Goal: Task Accomplishment & Management: Manage account settings

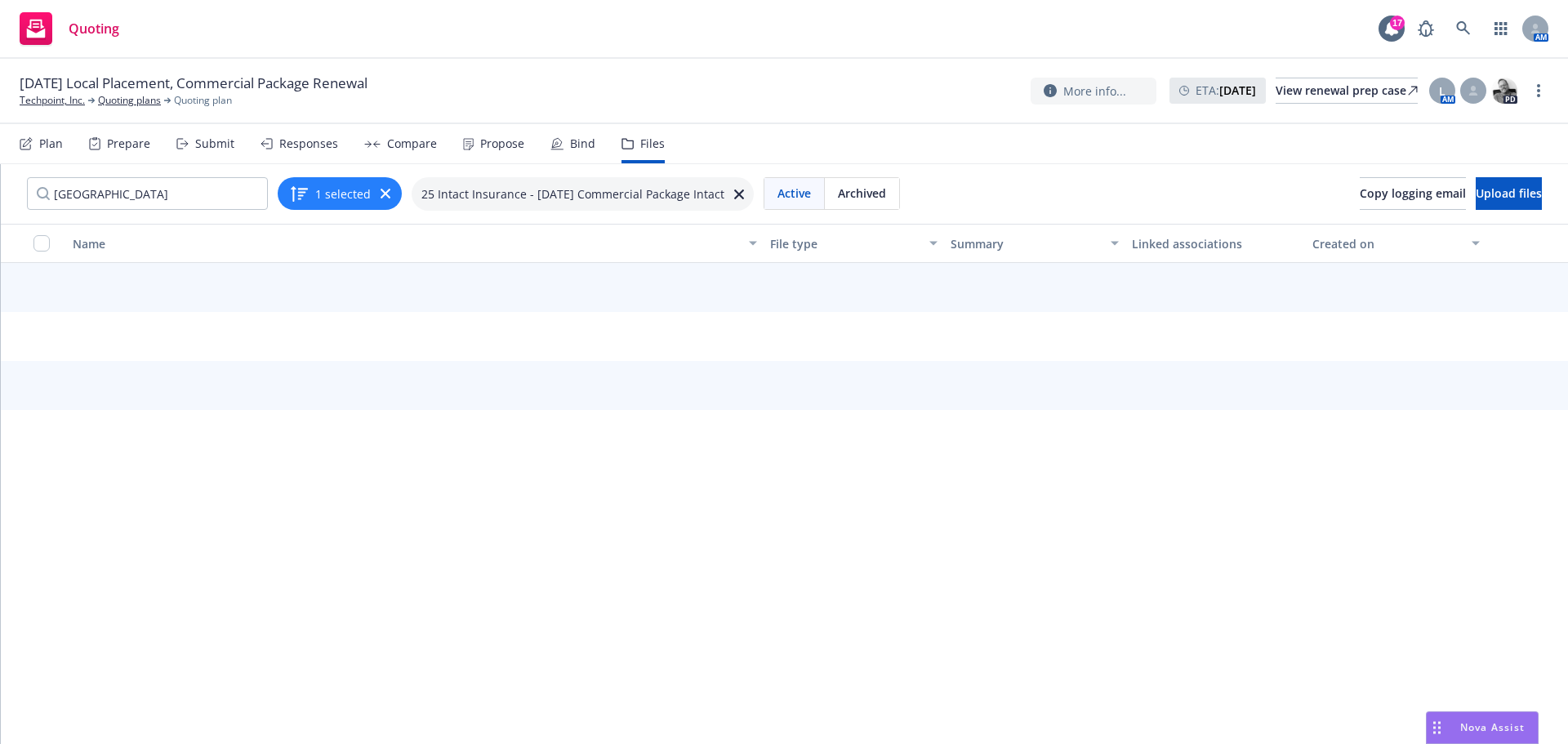
type input "[GEOGRAPHIC_DATA]"
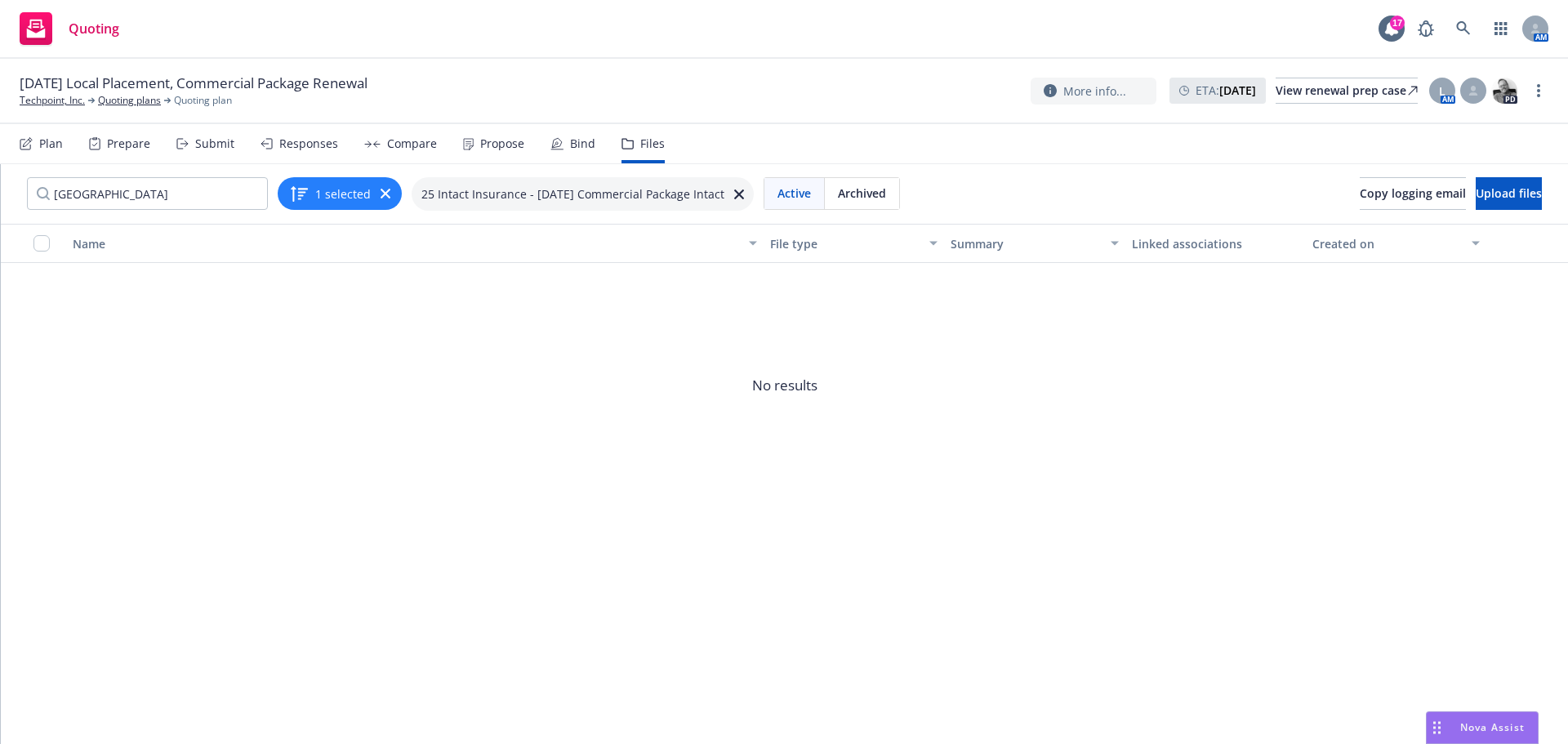
click at [215, 142] on div "Submit" at bounding box center [214, 143] width 39 height 13
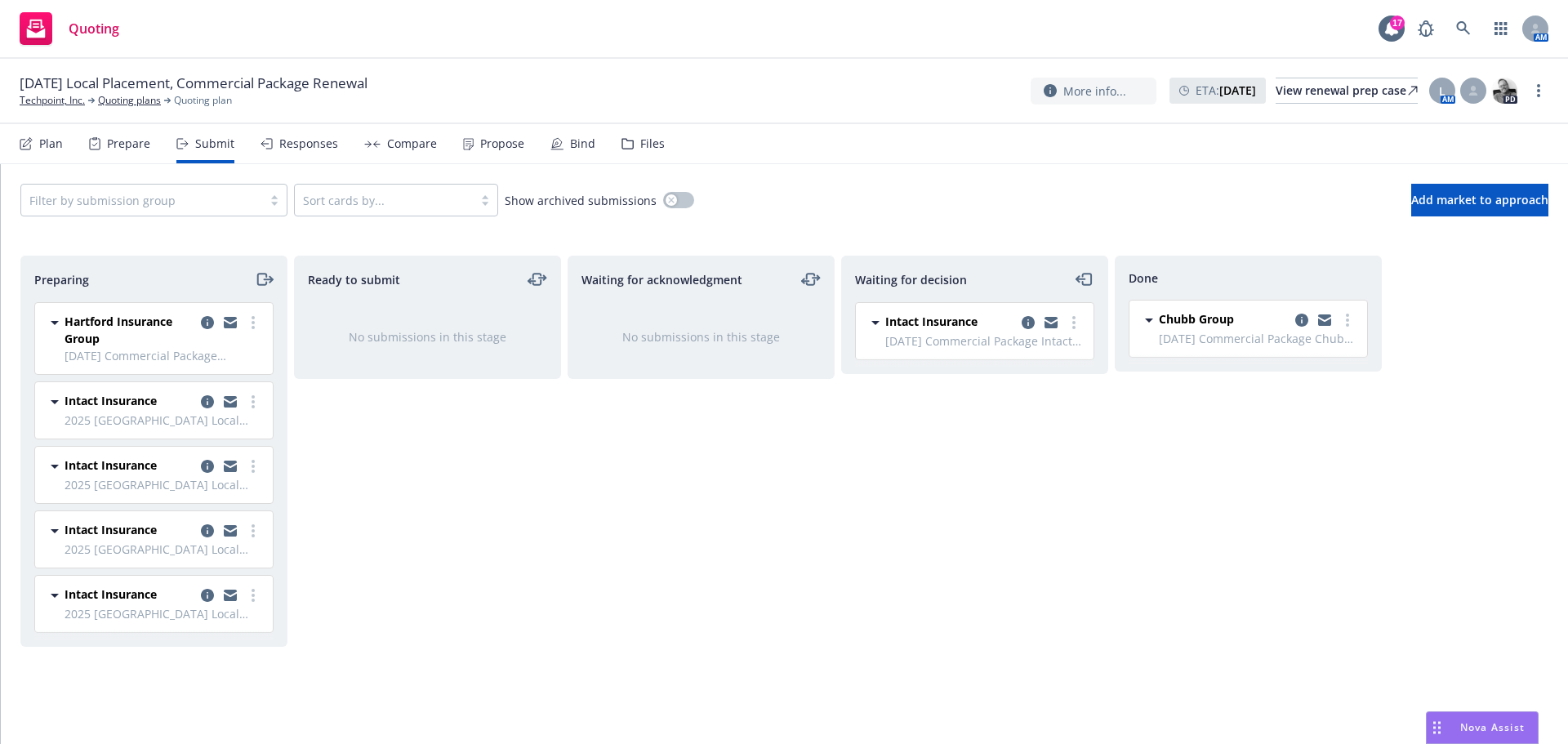
drag, startPoint x: 1028, startPoint y: 317, endPoint x: 1055, endPoint y: 337, distance: 33.6
click at [1029, 318] on icon "copy logging email" at bounding box center [1028, 322] width 13 height 13
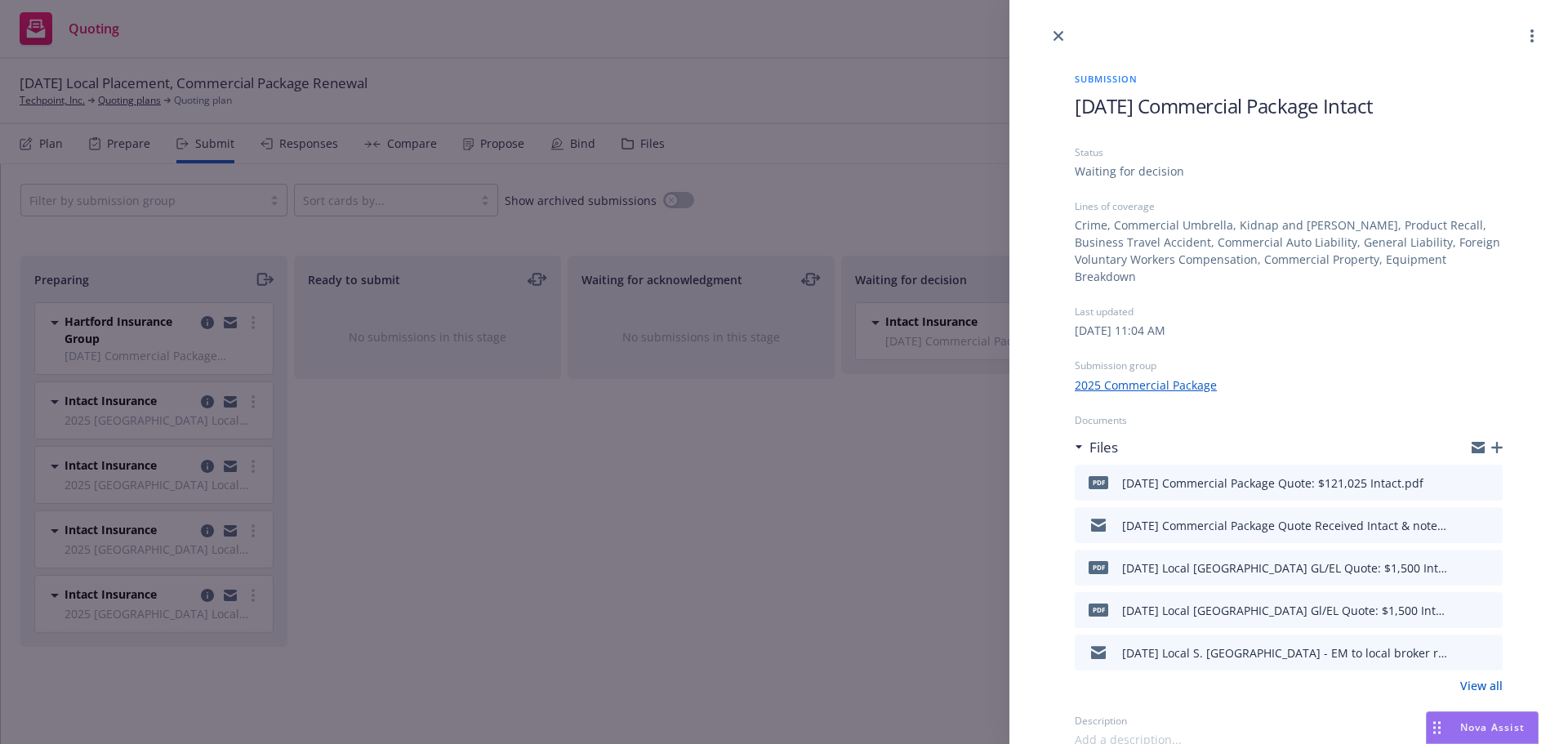
click at [1488, 677] on link "View all" at bounding box center [1481, 685] width 43 height 17
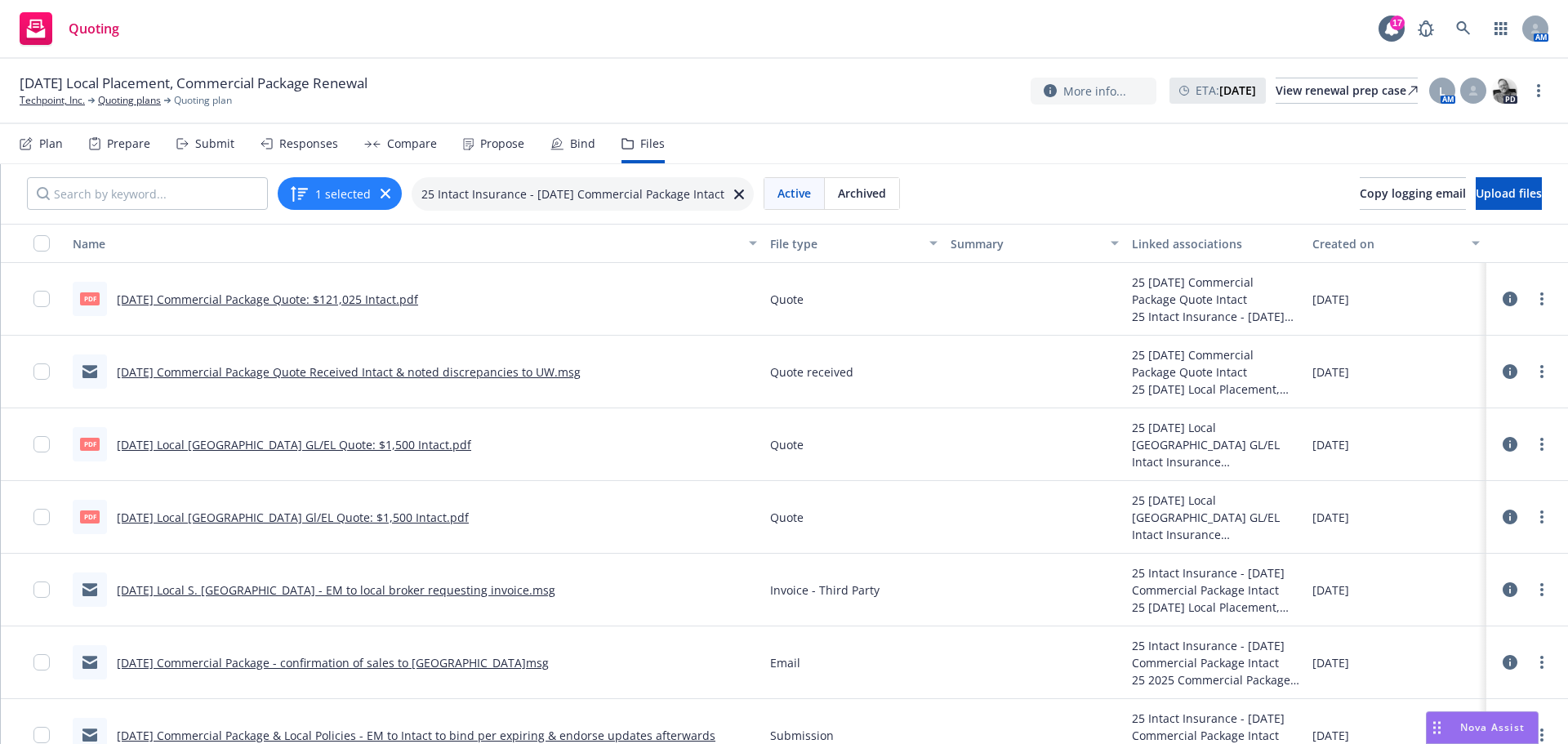
click at [1502, 448] on icon at bounding box center [1510, 444] width 15 height 15
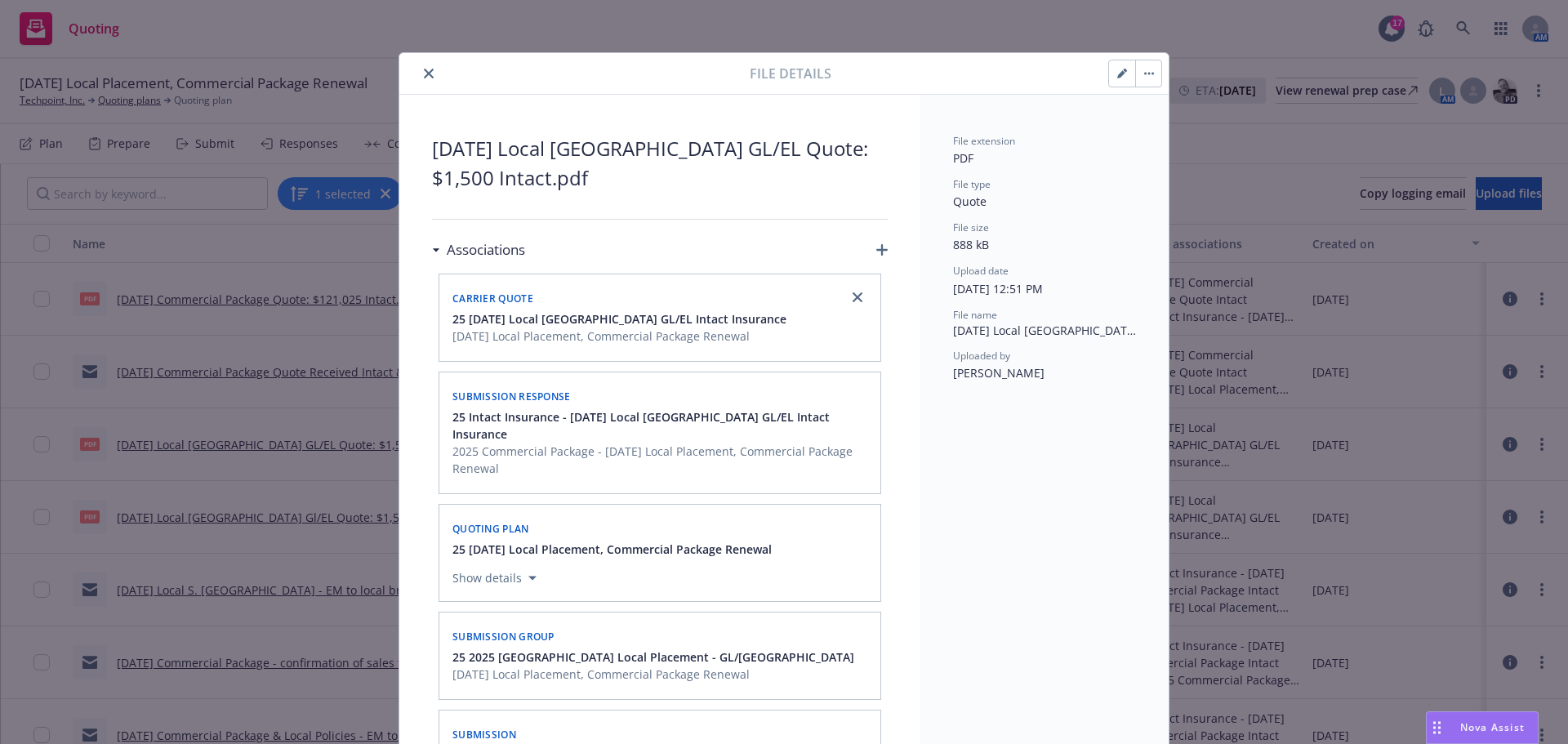
click at [876, 245] on icon "button" at bounding box center [881, 250] width 12 height 12
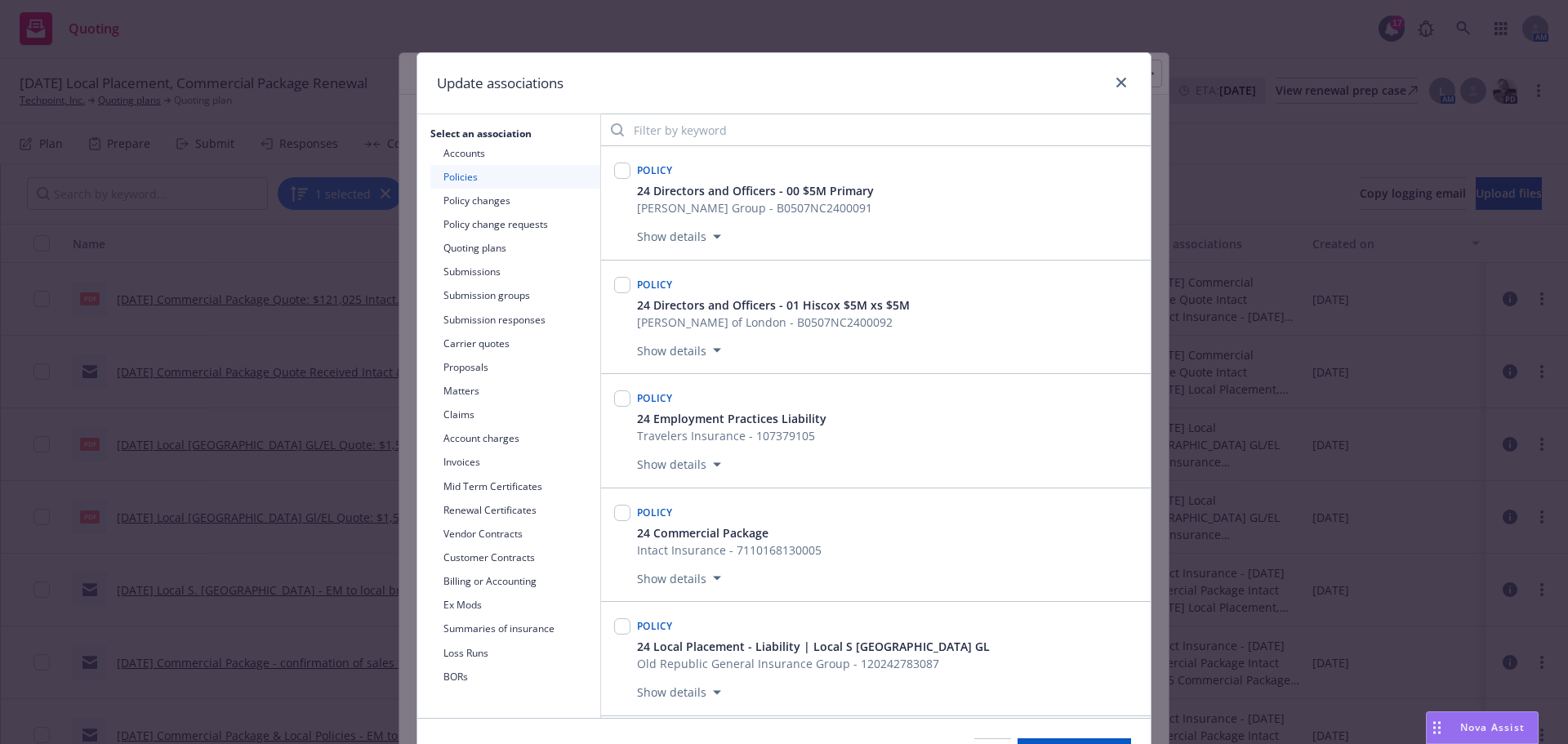
click at [452, 276] on button "Submissions" at bounding box center [516, 271] width 170 height 24
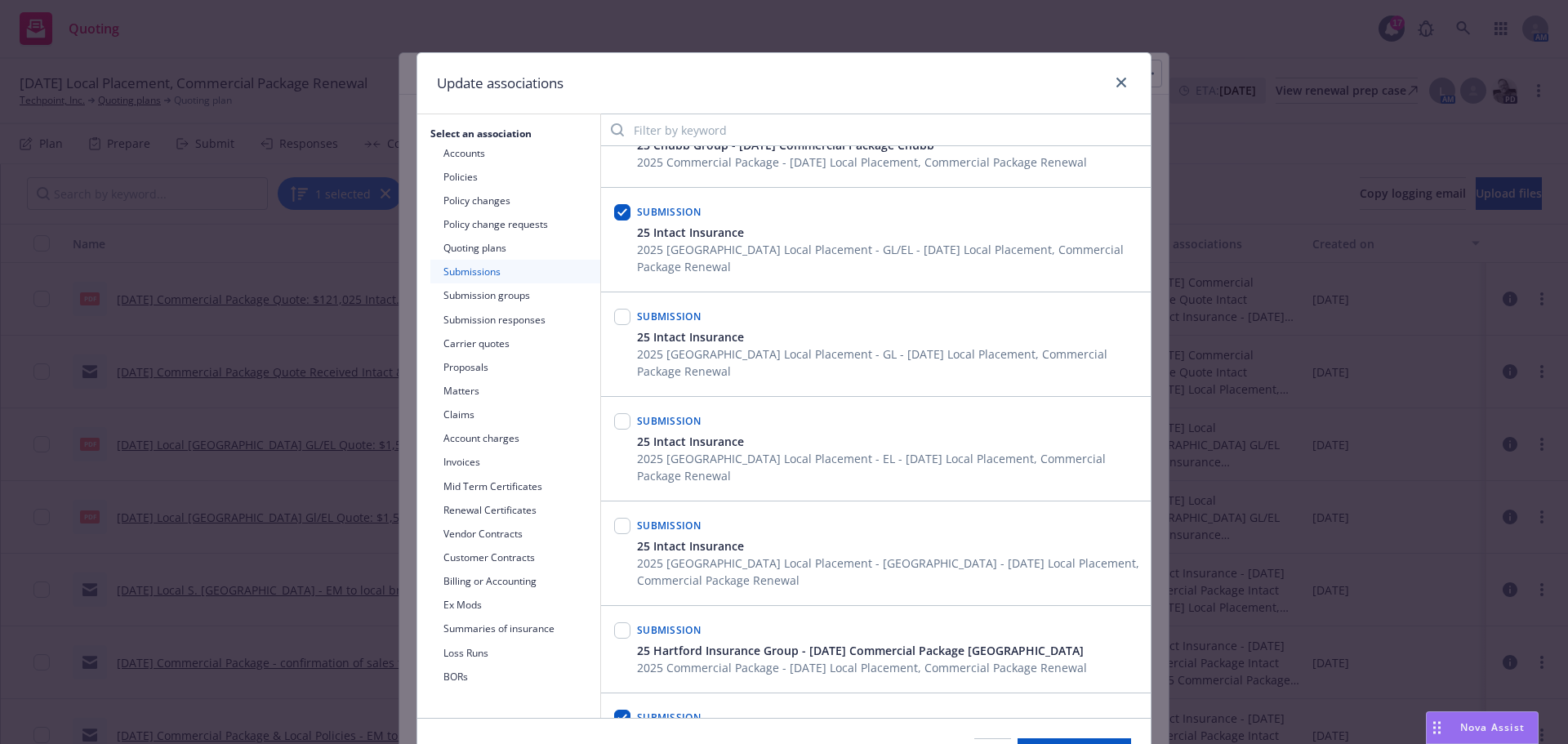
scroll to position [408, 0]
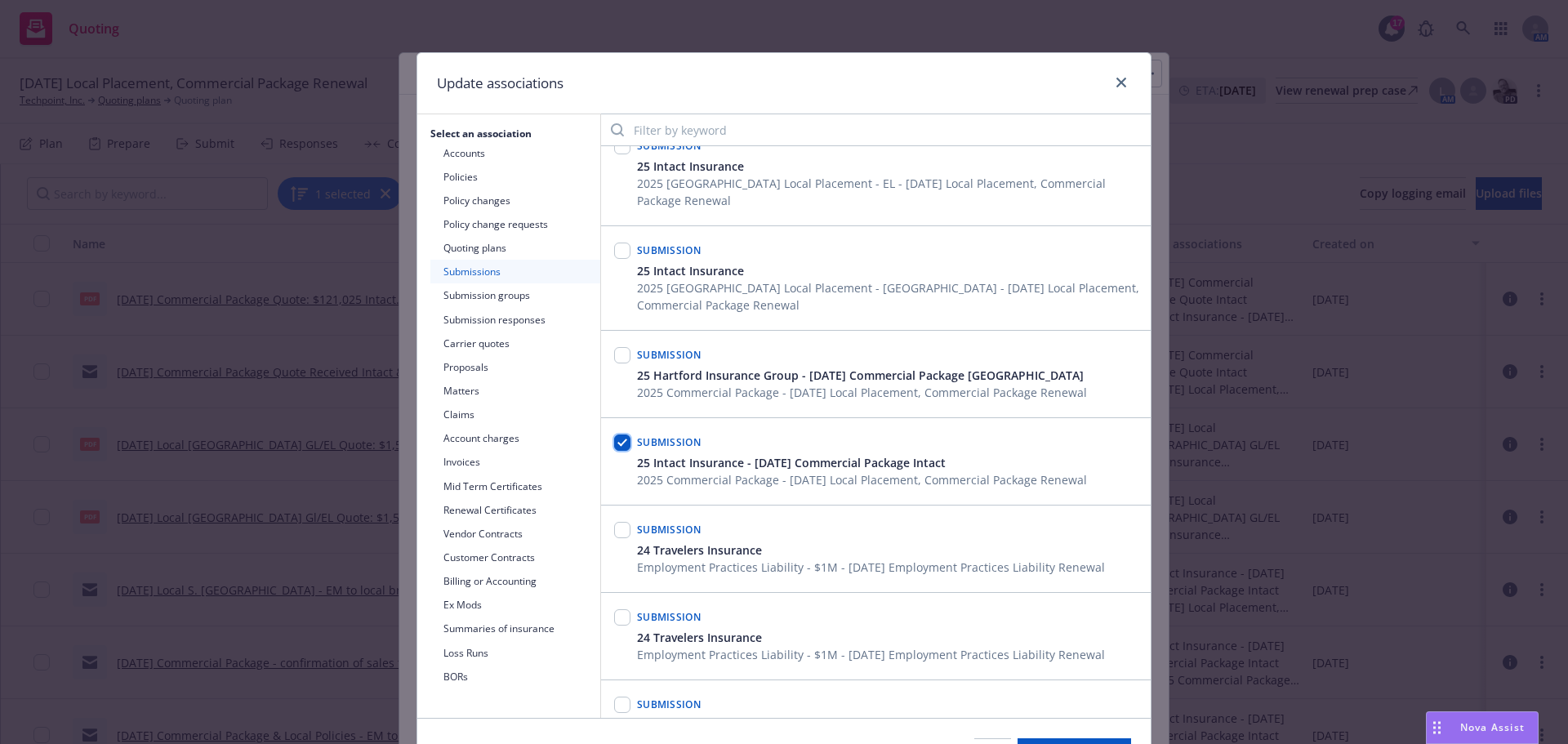
click at [614, 434] on input "checkbox" at bounding box center [622, 442] width 16 height 16
checkbox input "false"
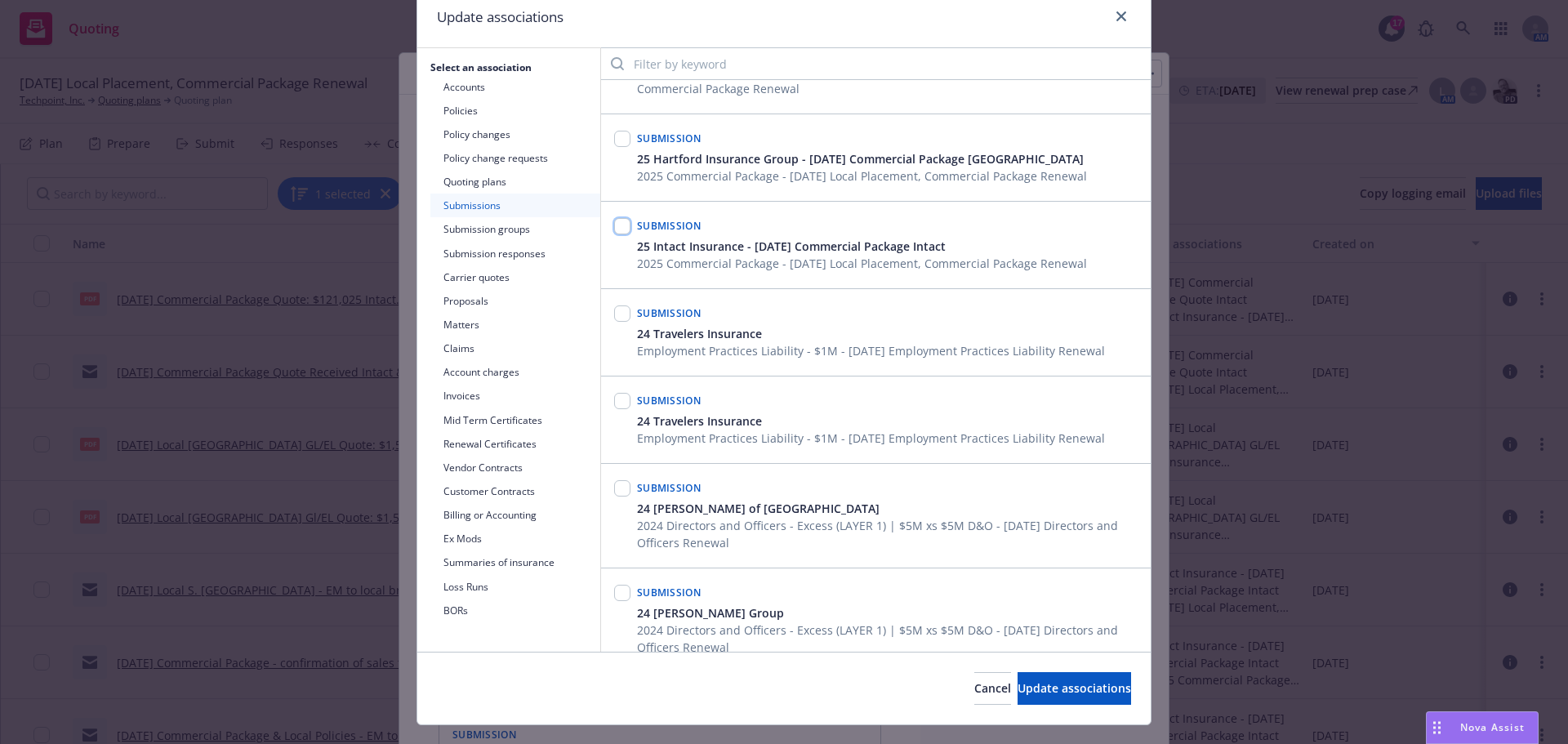
scroll to position [99, 0]
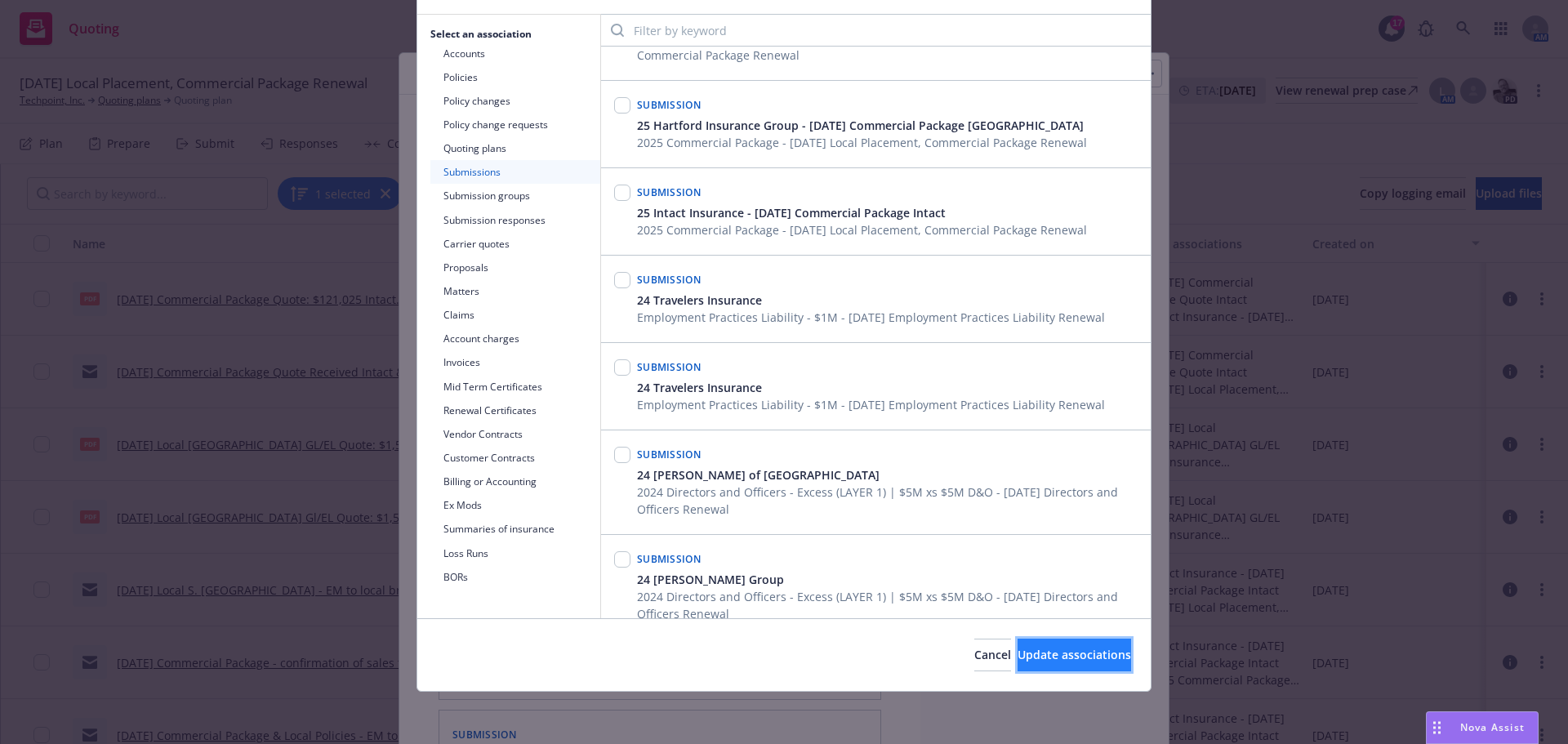
click at [1028, 653] on span "Update associations" at bounding box center [1074, 655] width 113 height 16
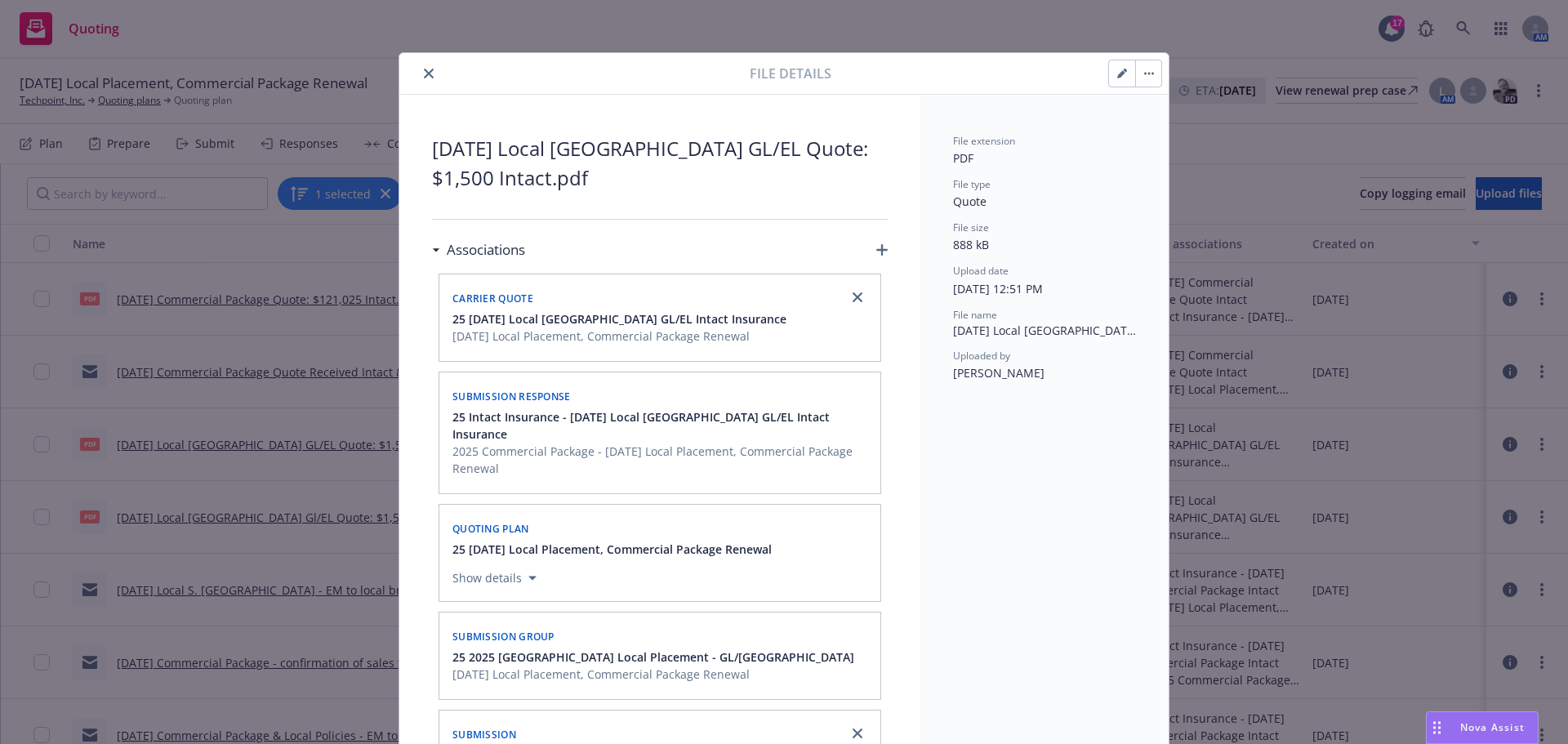
click at [881, 247] on icon "button" at bounding box center [881, 250] width 12 height 12
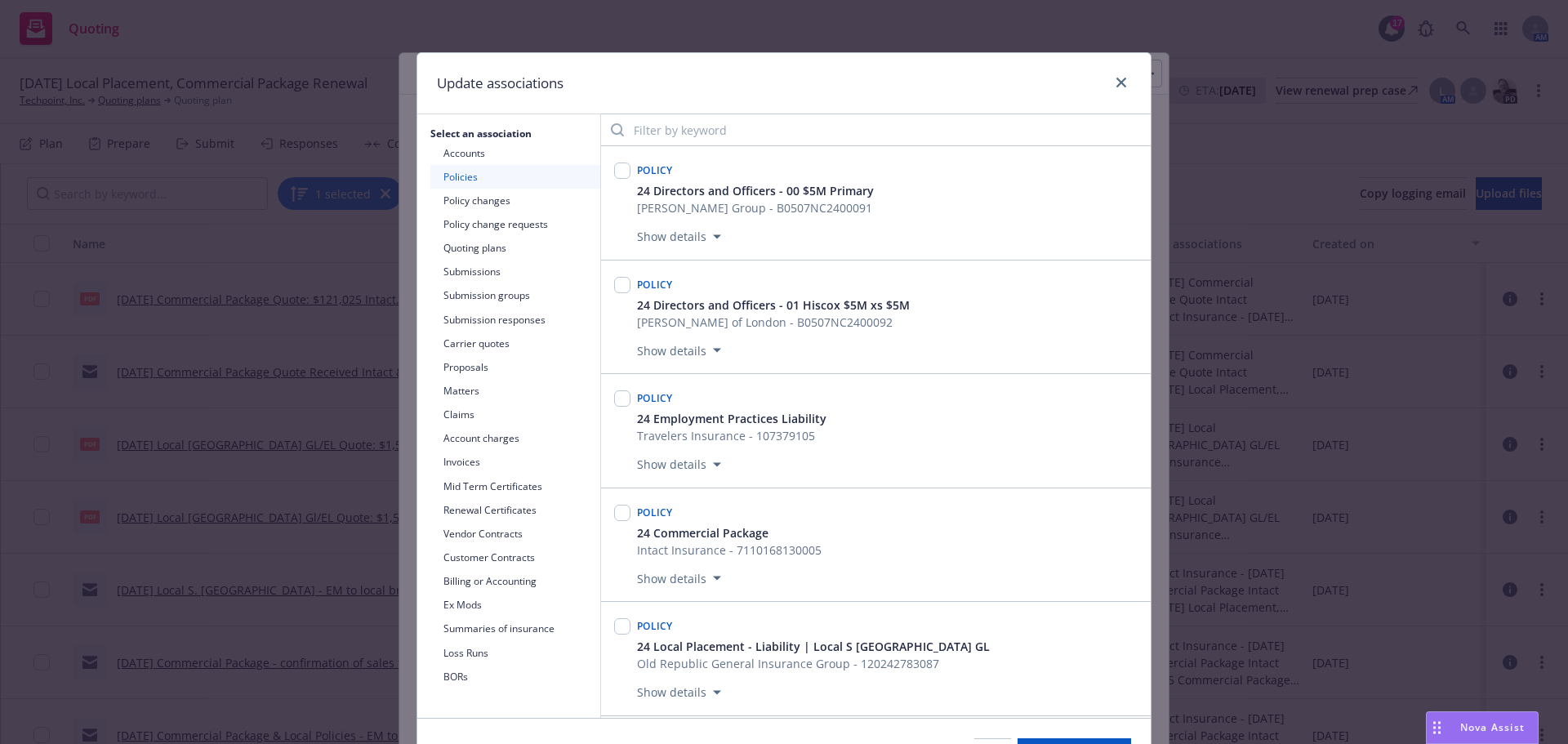
click at [502, 294] on button "Submission groups" at bounding box center [516, 295] width 170 height 24
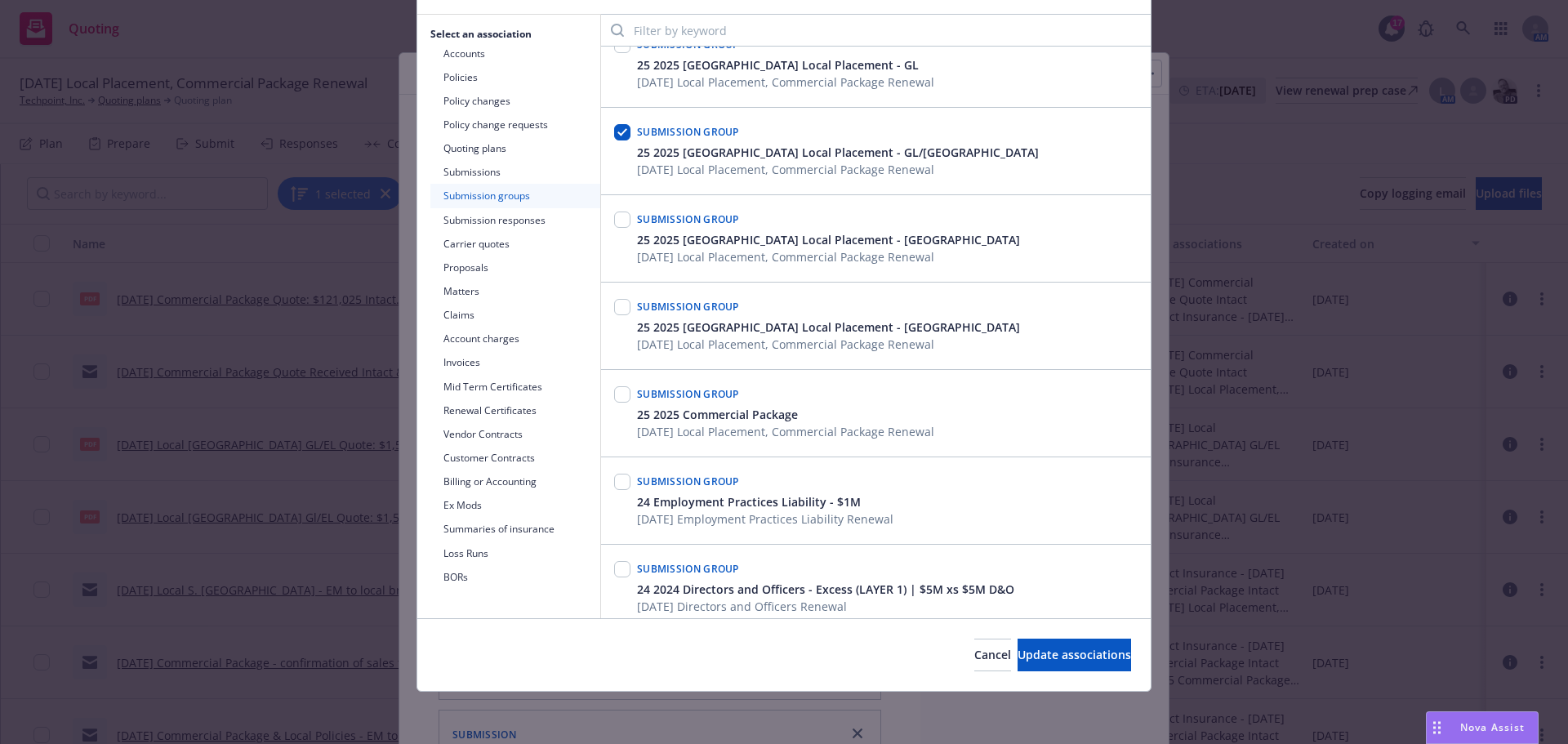
scroll to position [0, 0]
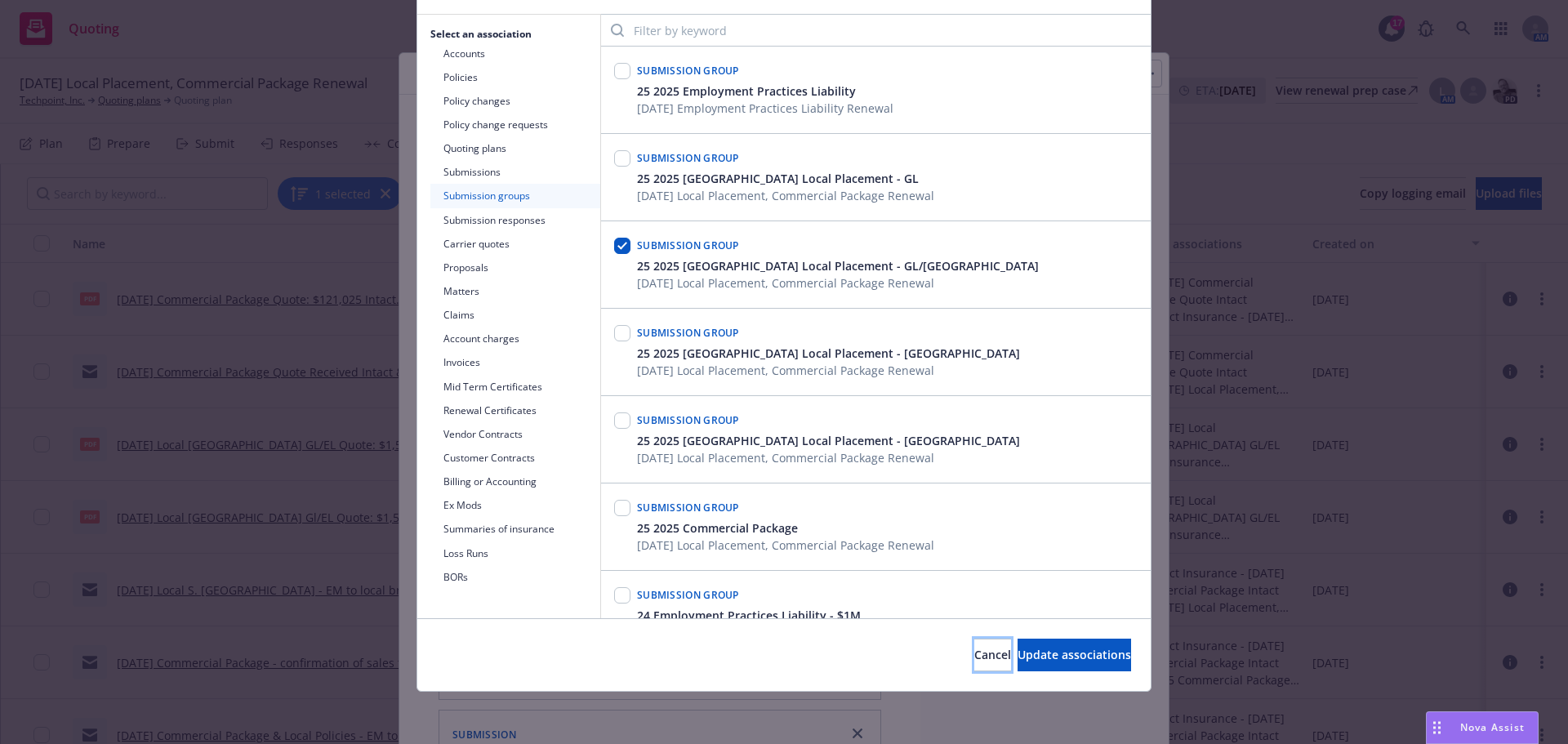
click at [974, 656] on span "Cancel" at bounding box center [992, 655] width 36 height 16
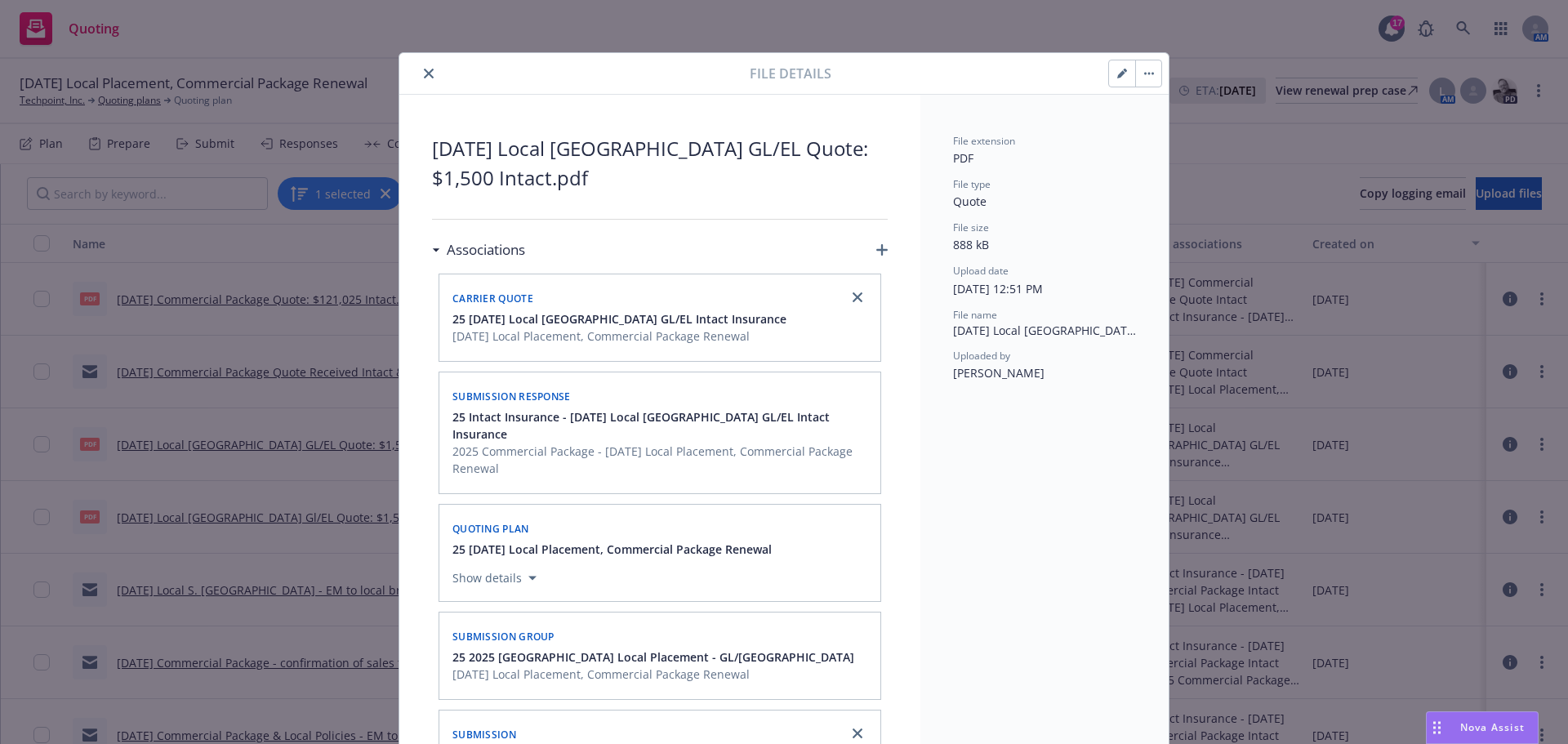
click at [422, 64] on button "close" at bounding box center [429, 74] width 19 height 19
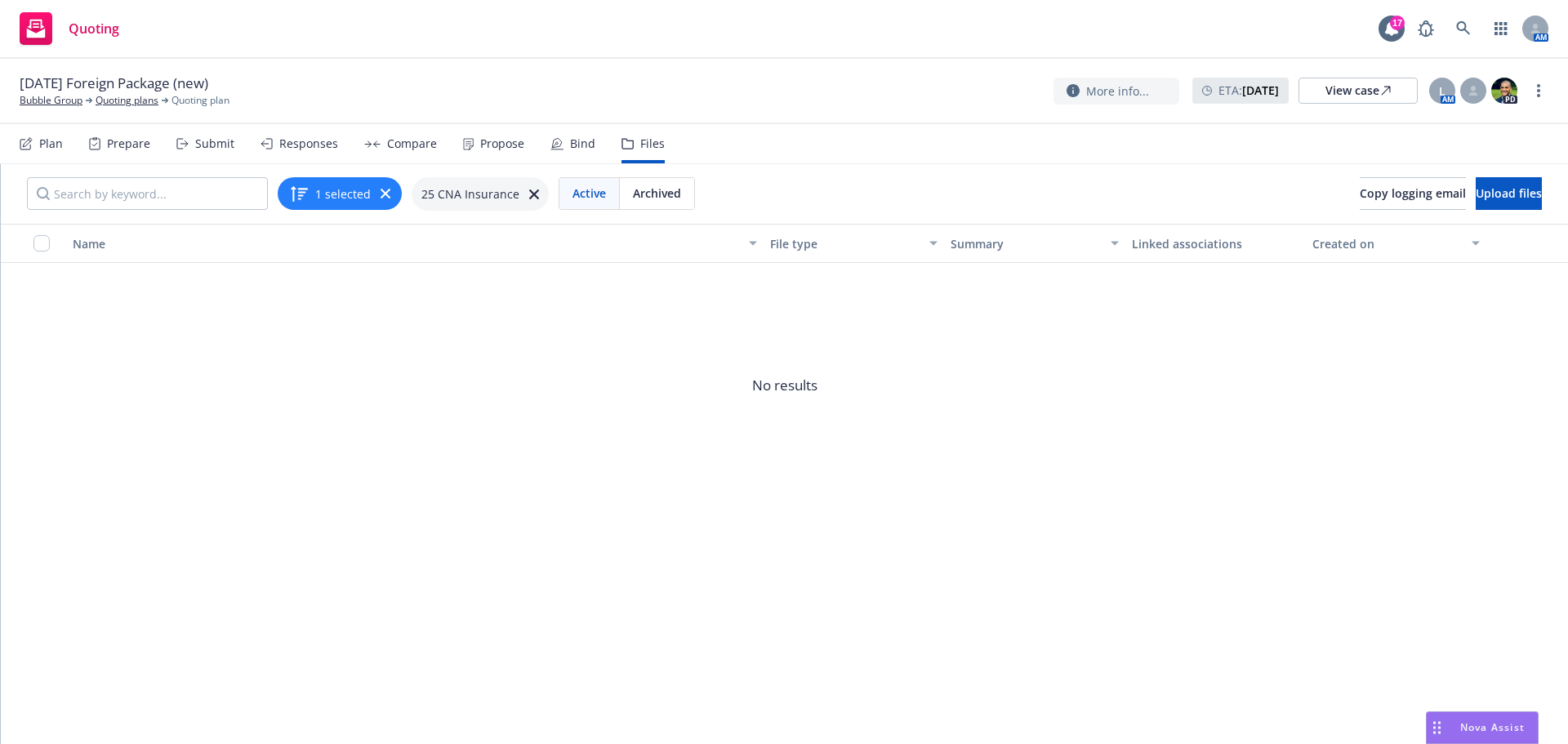
click at [213, 142] on div "Submit" at bounding box center [214, 143] width 39 height 13
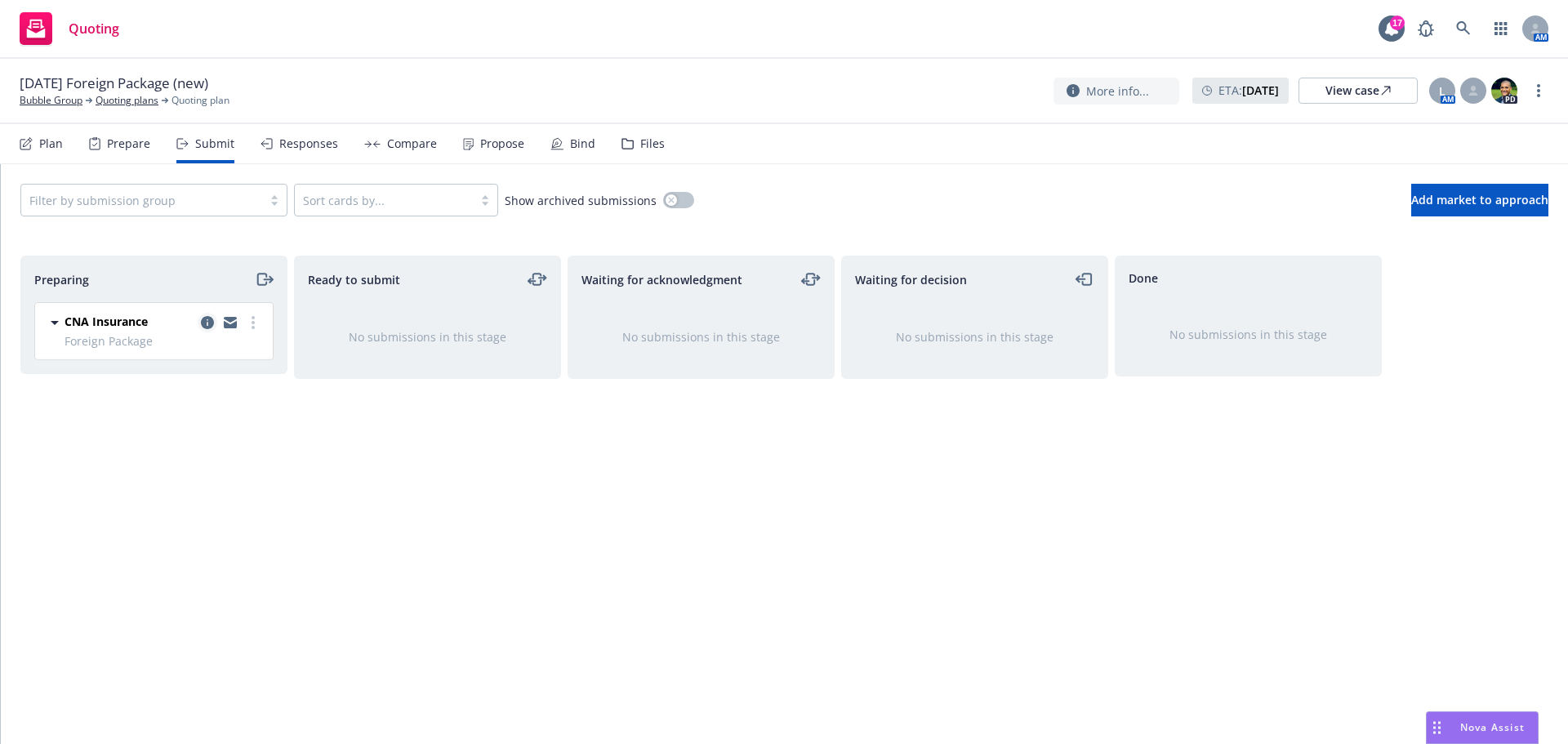
click at [208, 322] on icon "copy logging email" at bounding box center [207, 322] width 13 height 13
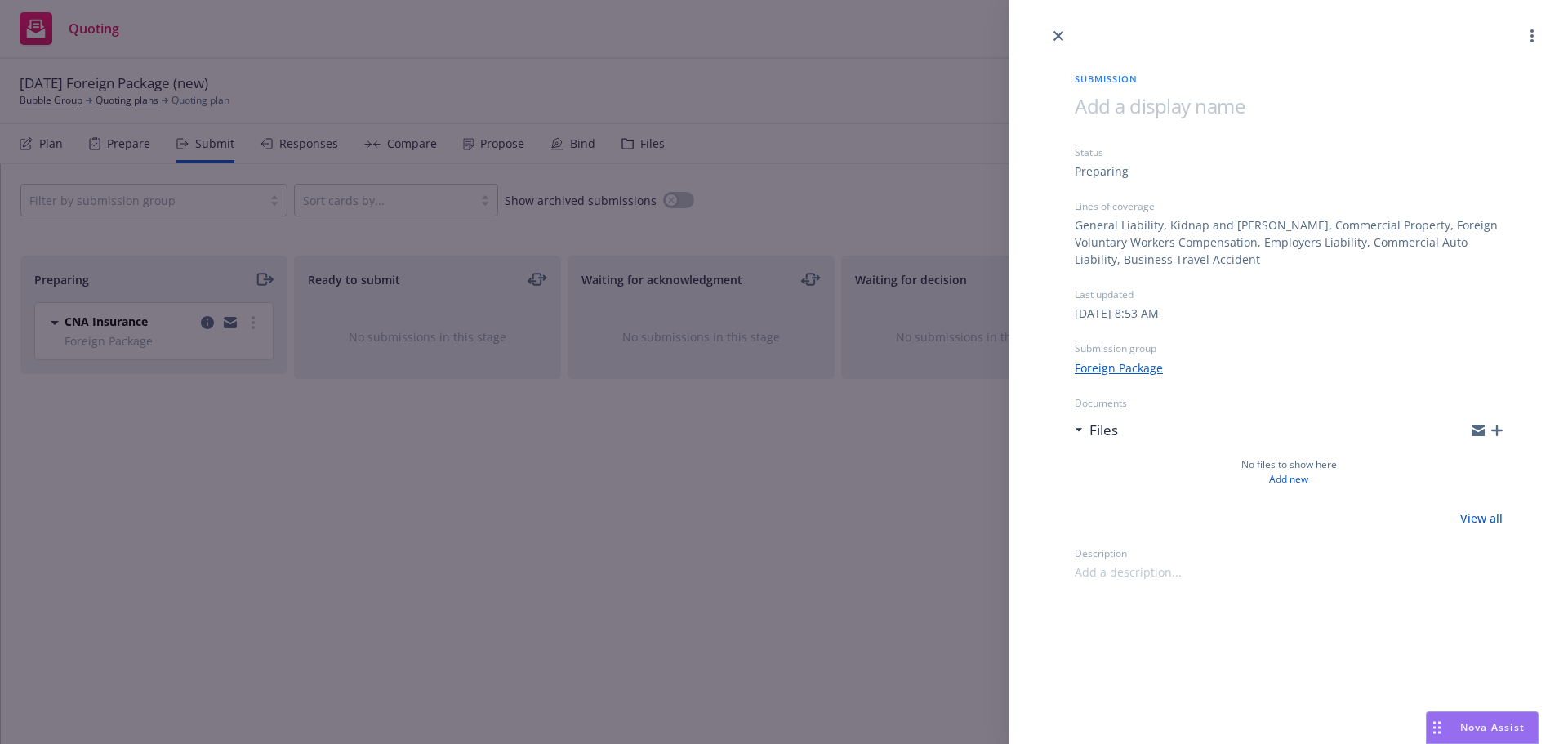
click at [1054, 36] on icon "close" at bounding box center [1058, 35] width 10 height 10
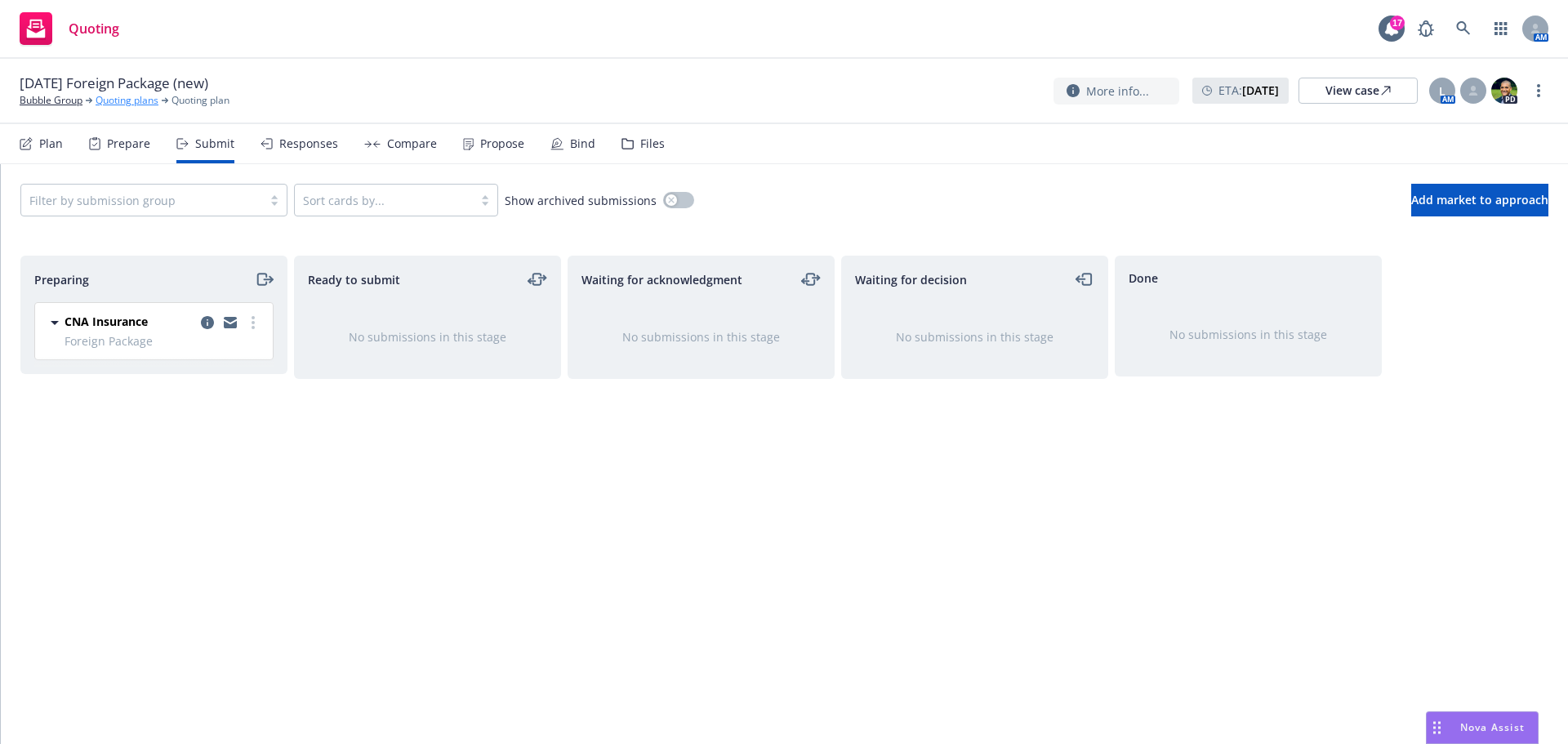
click at [120, 99] on link "Quoting plans" at bounding box center [127, 100] width 63 height 15
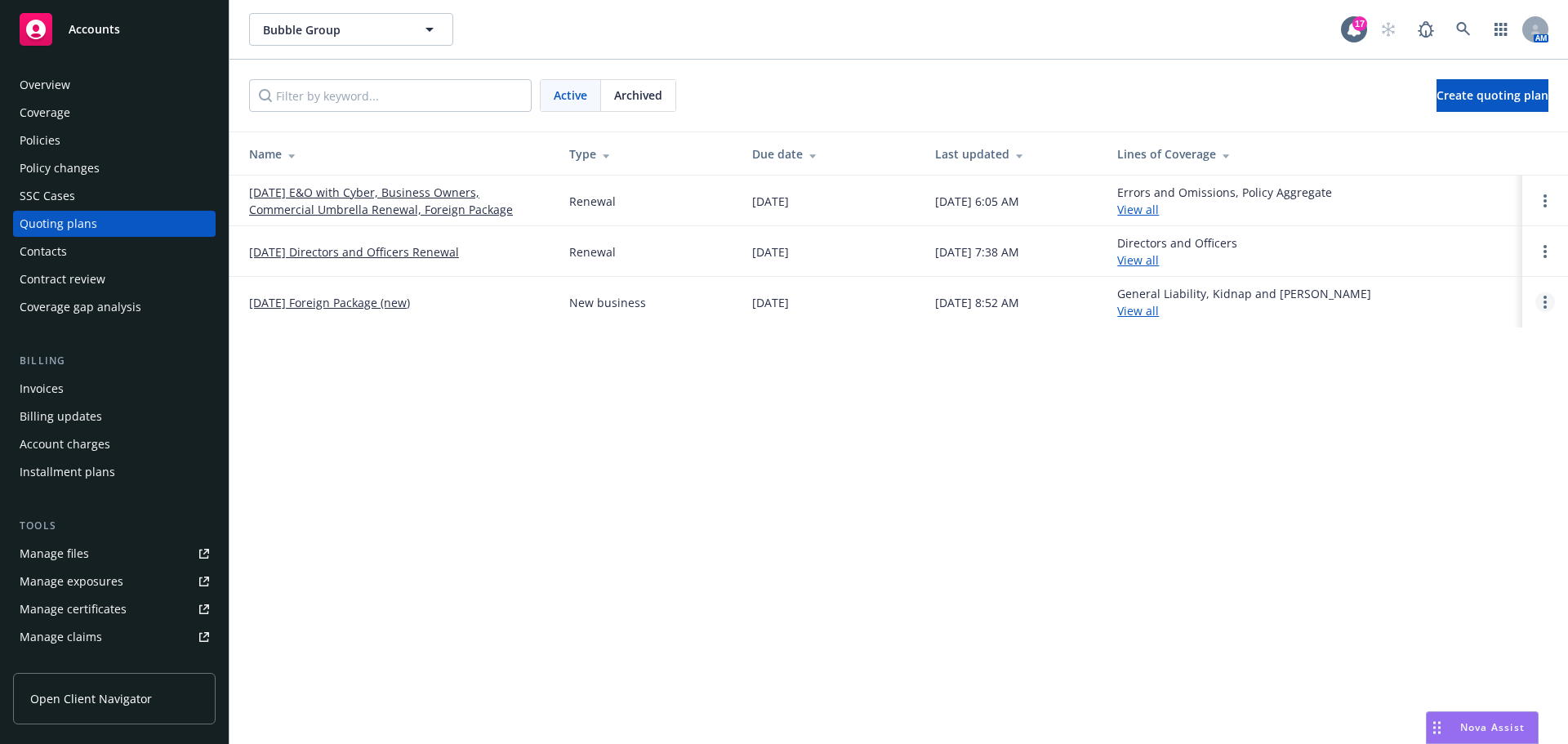
click at [1545, 298] on circle "Open options" at bounding box center [1545, 298] width 4 height 4
click at [1457, 288] on span "Archive" at bounding box center [1430, 290] width 80 height 16
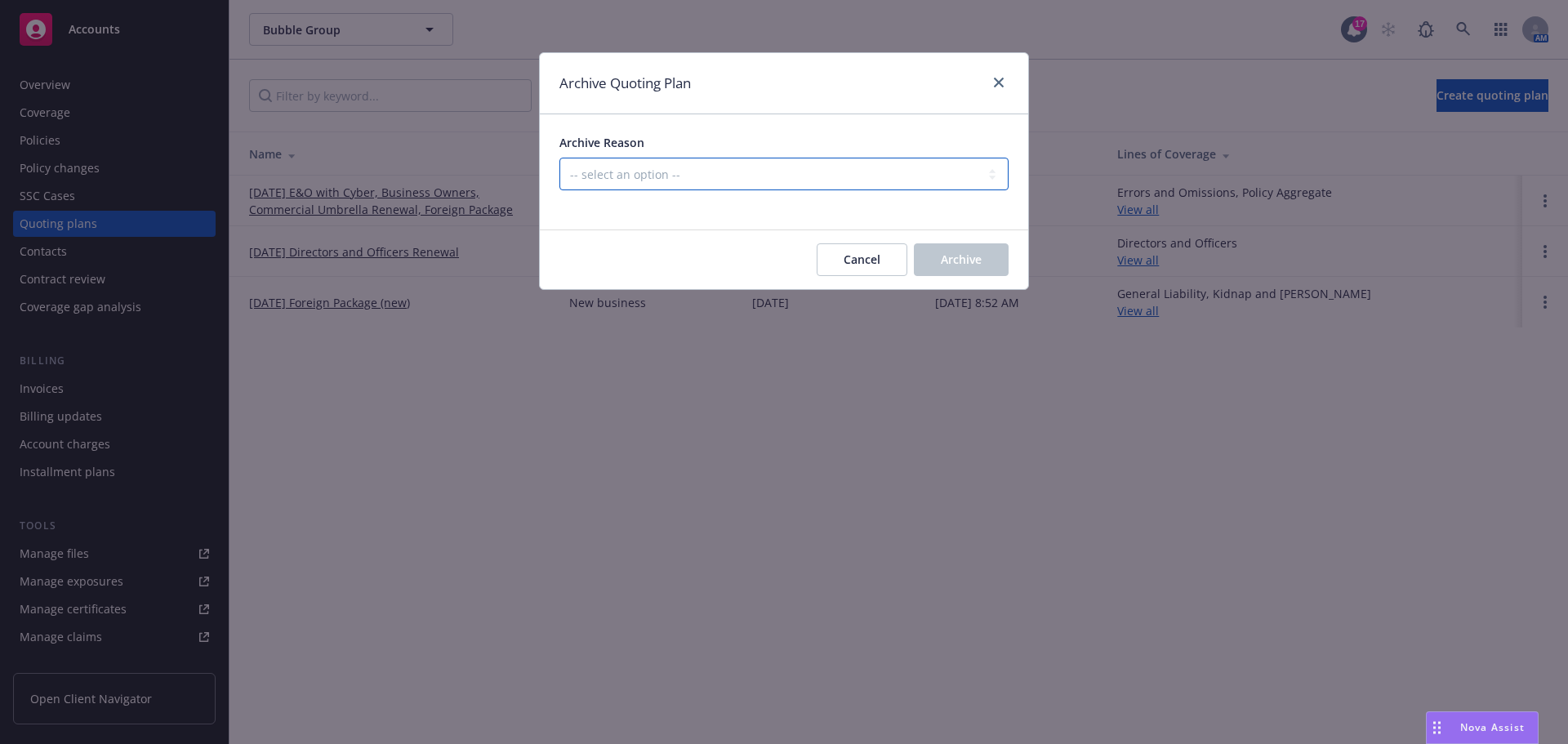
click at [752, 175] on select "-- select an option -- Created by error Duplicate New business opportunity lost…" at bounding box center [783, 174] width 449 height 33
select select "ARCHIVED_CREATED_IN_ERROR"
click at [559, 158] on select "-- select an option -- Created by error Duplicate New business opportunity lost…" at bounding box center [783, 174] width 449 height 33
drag, startPoint x: 982, startPoint y: 265, endPoint x: 832, endPoint y: 280, distance: 150.7
click at [982, 266] on button "Archive" at bounding box center [960, 260] width 95 height 33
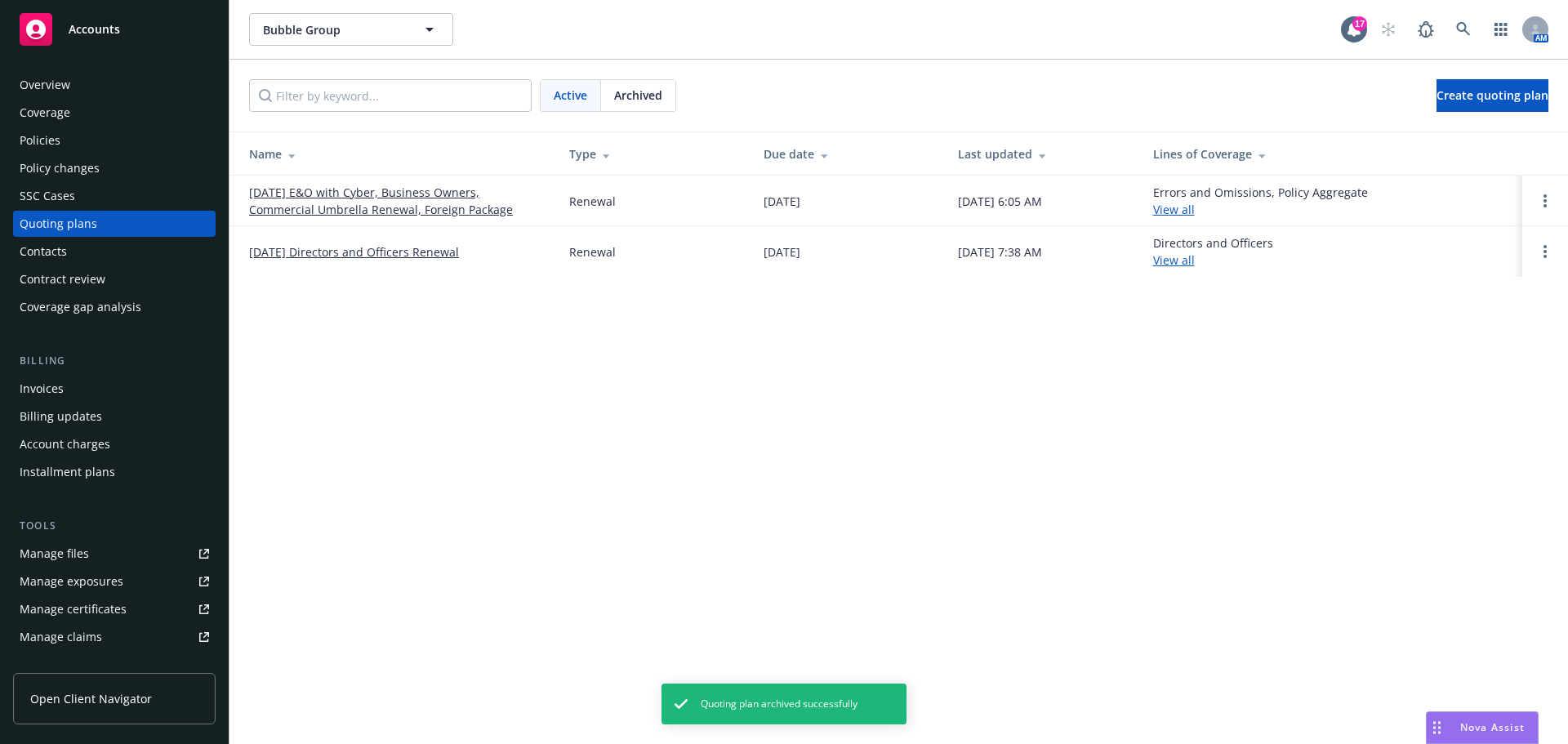
click at [316, 204] on link "[DATE] E&O with Cyber, Business Owners, Commercial Umbrella Renewal, Foreign Pa…" at bounding box center [396, 200] width 294 height 35
